Goal: Information Seeking & Learning: Learn about a topic

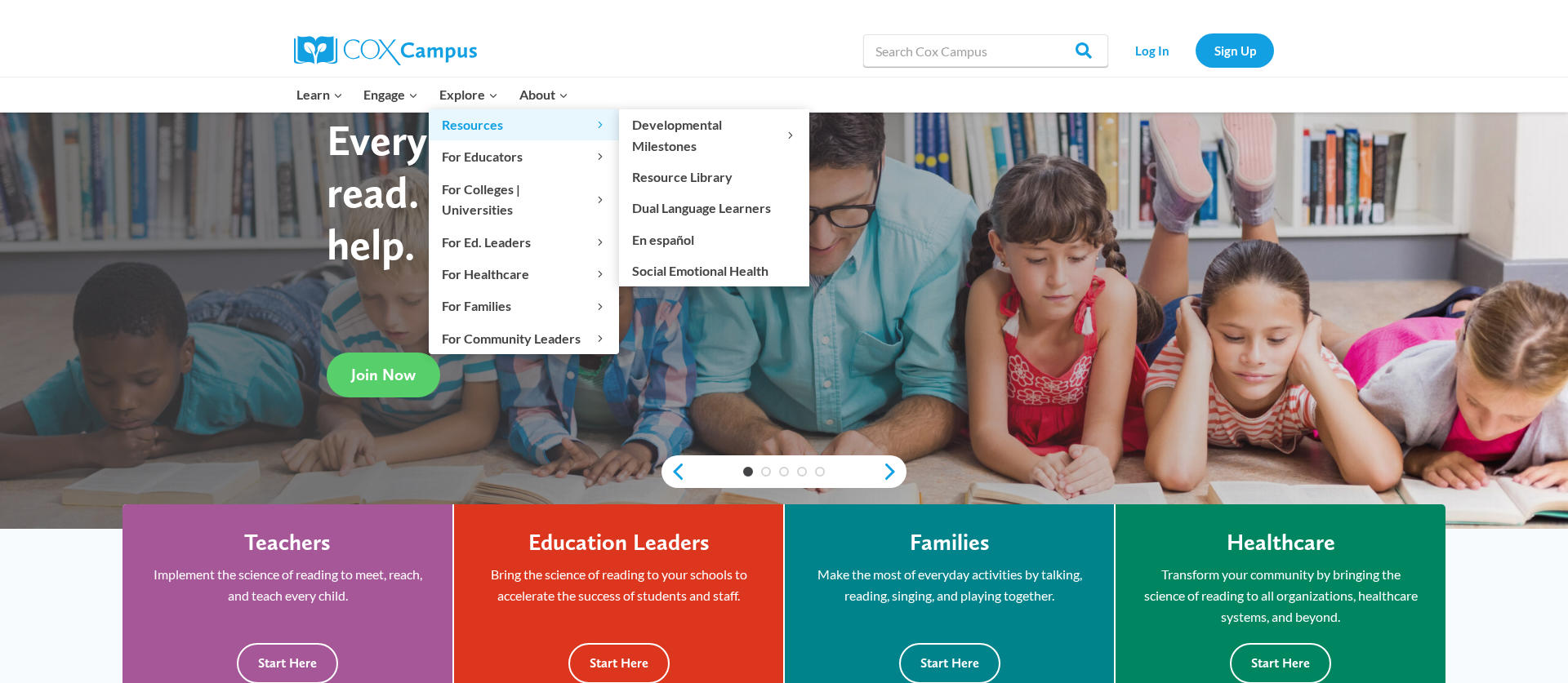
scroll to position [96, 0]
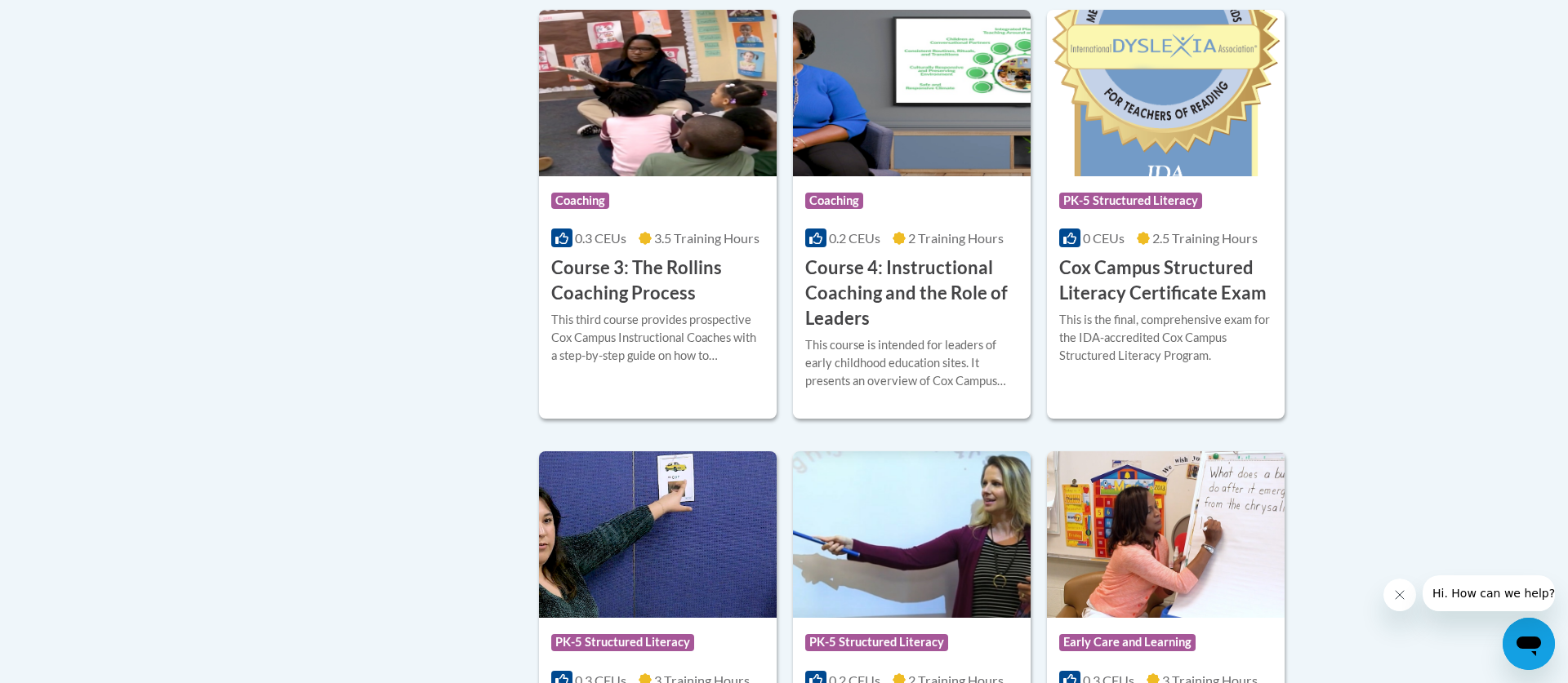
scroll to position [1330, 0]
